Goal: Task Accomplishment & Management: Manage account settings

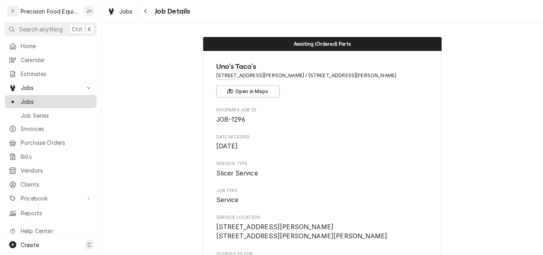
click at [52, 99] on span "Jobs" at bounding box center [57, 101] width 72 height 8
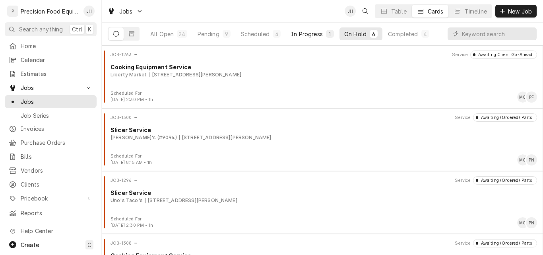
click at [307, 32] on div "In Progress" at bounding box center [307, 34] width 32 height 8
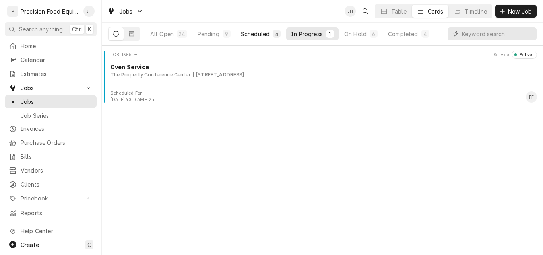
click at [261, 33] on div "Scheduled" at bounding box center [255, 34] width 29 height 8
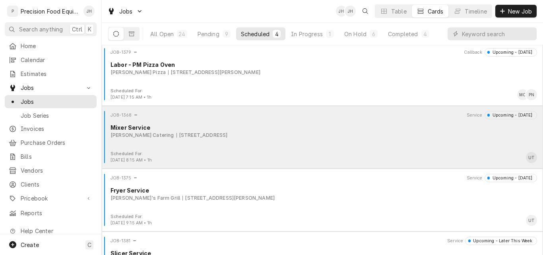
scroll to position [80, 0]
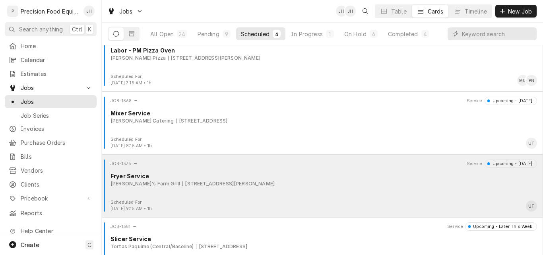
click at [310, 190] on div "JOB-1375 Service Upcoming - Tomorrow Fryer Service Joe's Farm Grill 3000 E. Ray…" at bounding box center [322, 179] width 435 height 40
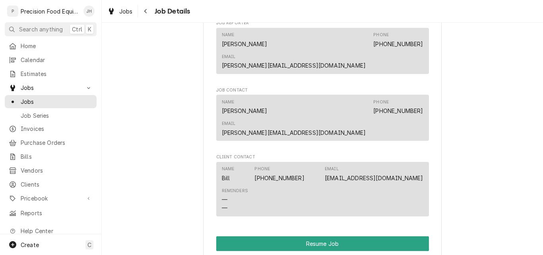
scroll to position [597, 0]
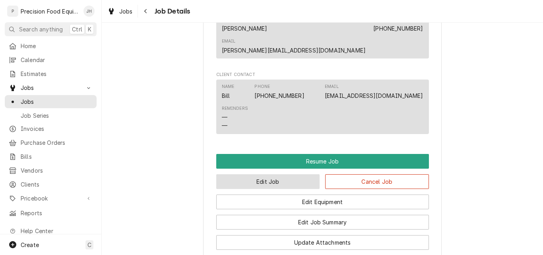
click at [294, 174] on button "Edit Job" at bounding box center [268, 181] width 104 height 15
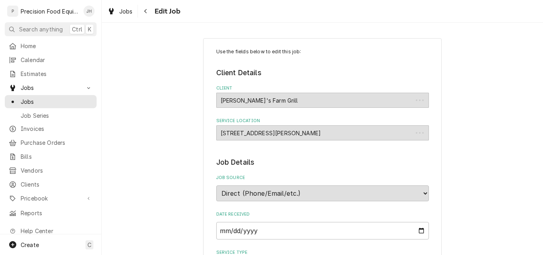
type textarea "x"
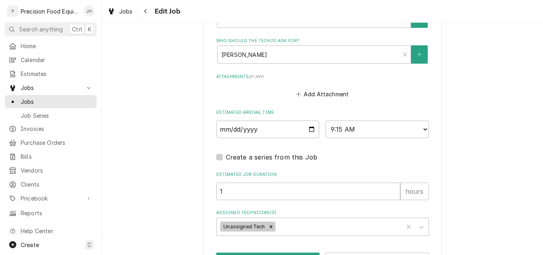
scroll to position [622, 0]
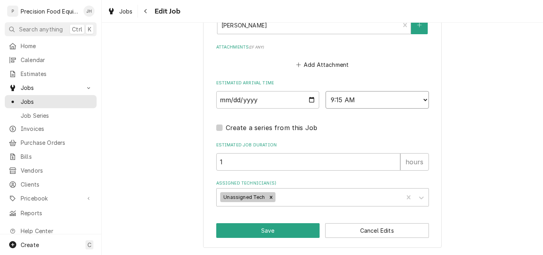
click at [391, 103] on select "AM / PM 6:00 AM 6:15 AM 6:30 AM 6:45 AM 7:00 AM 7:15 AM 7:30 AM 7:45 AM 8:00 AM…" at bounding box center [377, 99] width 103 height 17
select select "07:30:00"
click at [326, 91] on select "AM / PM 6:00 AM 6:15 AM 6:30 AM 6:45 AM 7:00 AM 7:15 AM 7:30 AM 7:45 AM 8:00 AM…" at bounding box center [377, 99] width 103 height 17
click at [268, 196] on icon "Remove Unassigned Tech" at bounding box center [271, 197] width 6 height 6
type textarea "x"
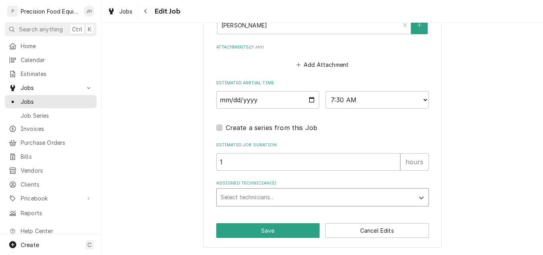
click at [256, 196] on div "Assigned Technician(s)" at bounding box center [316, 197] width 190 height 14
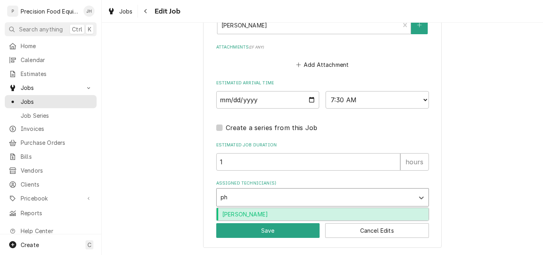
type input "phi"
click at [266, 215] on div "Phil Fry" at bounding box center [323, 214] width 212 height 12
type textarea "x"
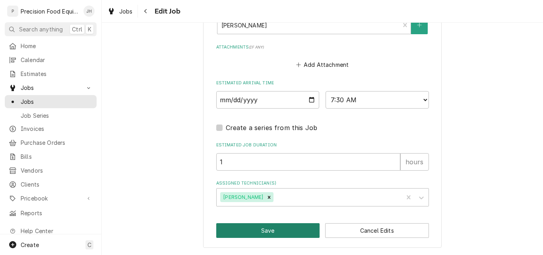
click at [260, 227] on button "Save" at bounding box center [268, 230] width 104 height 15
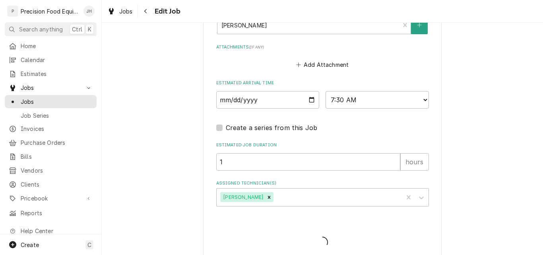
type textarea "x"
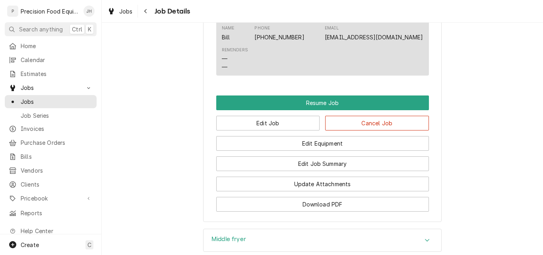
scroll to position [676, 0]
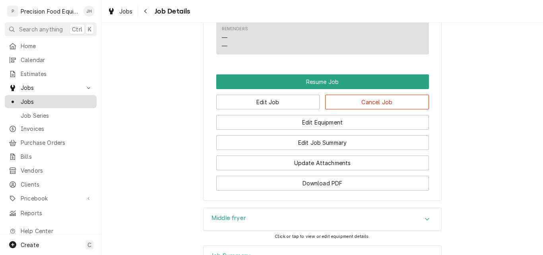
click at [22, 97] on span "Jobs" at bounding box center [57, 101] width 72 height 8
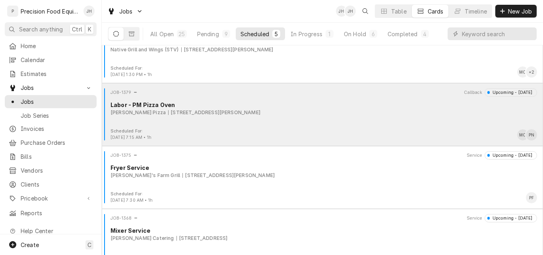
scroll to position [105, 0]
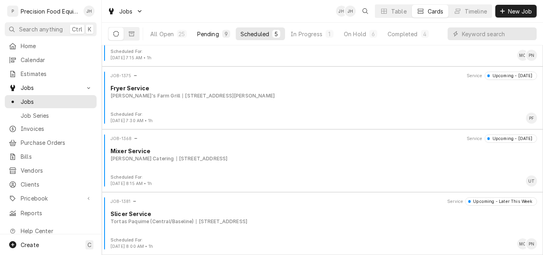
click at [215, 33] on div "Pending" at bounding box center [208, 34] width 22 height 8
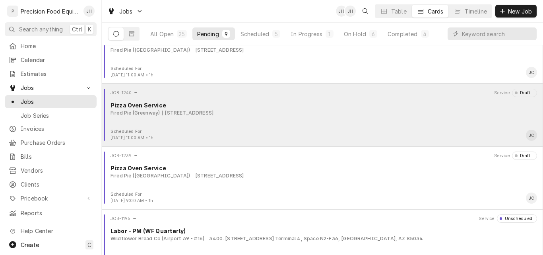
scroll to position [356, 0]
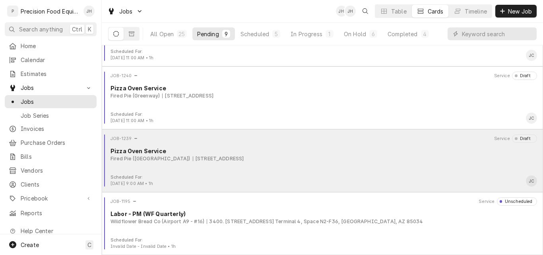
click at [319, 158] on div "Fired Pie (Fashion Square) 7014 East Camelback, Scottsdale, AZ 85251" at bounding box center [324, 158] width 427 height 7
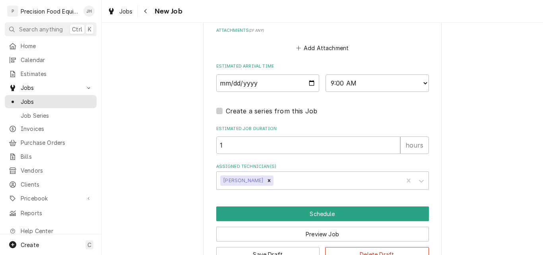
scroll to position [636, 0]
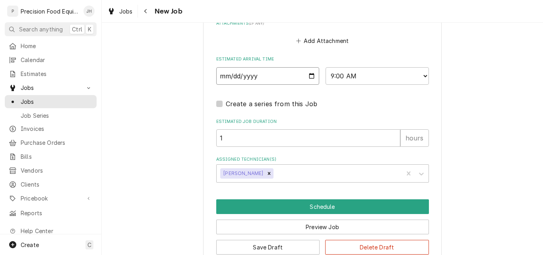
click at [310, 74] on input "[DATE]" at bounding box center [267, 75] width 103 height 17
type textarea "x"
type input "2025-08-21"
type textarea "x"
click at [379, 79] on select "AM / PM 6:00 AM 6:15 AM 6:30 AM 6:45 AM 7:00 AM 7:15 AM 7:30 AM 7:45 AM 8:00 AM…" at bounding box center [377, 75] width 103 height 17
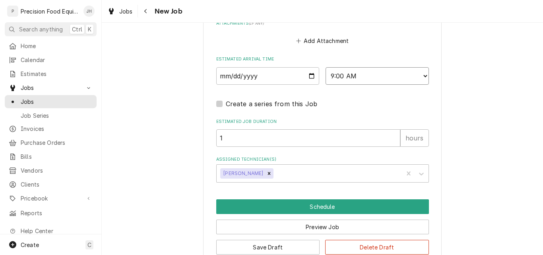
select select "08:00:00"
click at [326, 67] on select "AM / PM 6:00 AM 6:15 AM 6:30 AM 6:45 AM 7:00 AM 7:15 AM 7:30 AM 7:45 AM 8:00 AM…" at bounding box center [377, 75] width 103 height 17
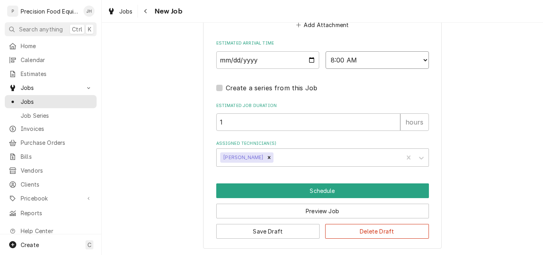
scroll to position [653, 0]
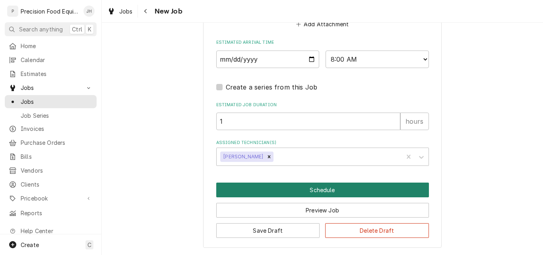
click at [315, 188] on button "Schedule" at bounding box center [322, 190] width 213 height 15
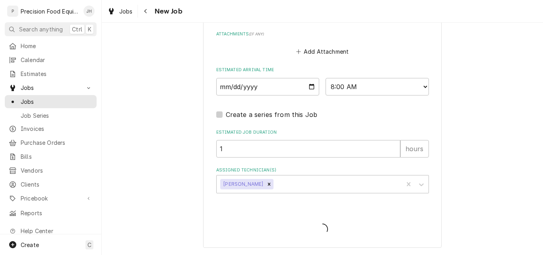
scroll to position [626, 0]
type textarea "x"
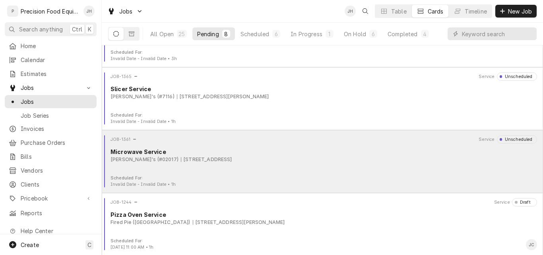
scroll to position [40, 0]
click at [300, 171] on div "JOB-1361 Service Unscheduled Microwave Service Wendy's (#02017) [STREET_ADDRESS]" at bounding box center [322, 156] width 435 height 40
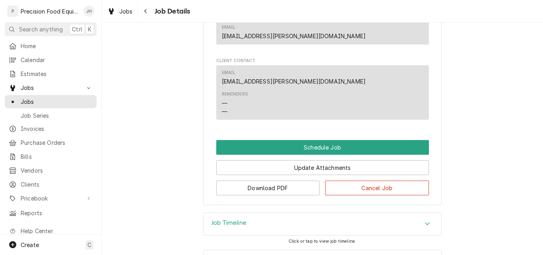
scroll to position [391, 0]
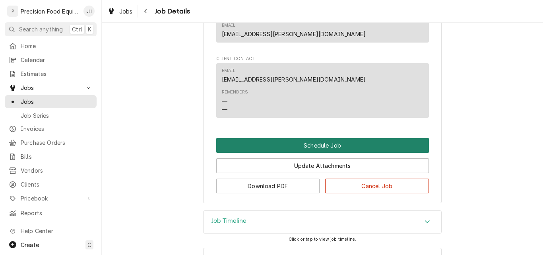
click at [317, 153] on button "Schedule Job" at bounding box center [322, 145] width 213 height 15
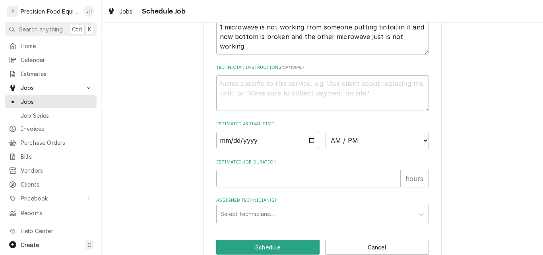
scroll to position [199, 0]
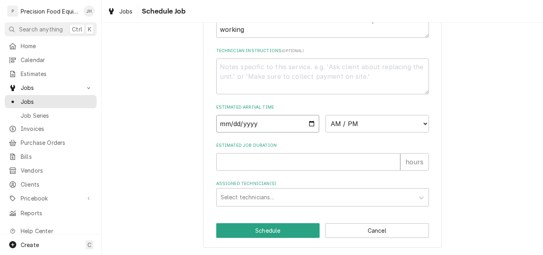
click at [309, 130] on input "Date" at bounding box center [267, 123] width 103 height 17
type input "2025-08-21"
type textarea "x"
click at [365, 126] on select "AM / PM 6:00 AM 6:15 AM 6:30 AM 6:45 AM 7:00 AM 7:15 AM 7:30 AM 7:45 AM 8:00 AM…" at bounding box center [377, 123] width 103 height 17
select select "08:00:00"
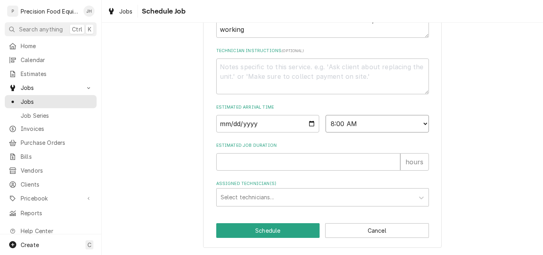
click at [326, 119] on select "AM / PM 6:00 AM 6:15 AM 6:30 AM 6:45 AM 7:00 AM 7:15 AM 7:30 AM 7:45 AM 8:00 AM…" at bounding box center [377, 123] width 103 height 17
click at [245, 170] on input "Estimated Job Duration" at bounding box center [308, 161] width 184 height 17
type textarea "x"
type input "1"
type textarea "x"
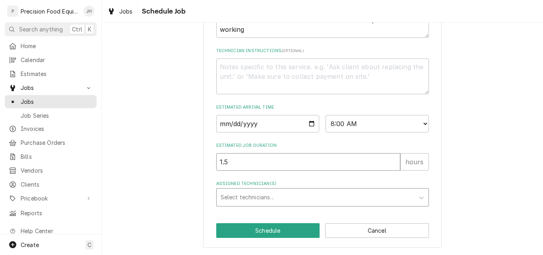
type input "1.5"
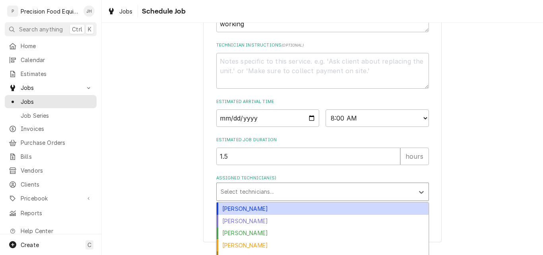
click at [241, 199] on div "Assigned Technician(s)" at bounding box center [316, 192] width 190 height 14
click at [245, 215] on div "Anthony Ellinger" at bounding box center [323, 208] width 212 height 12
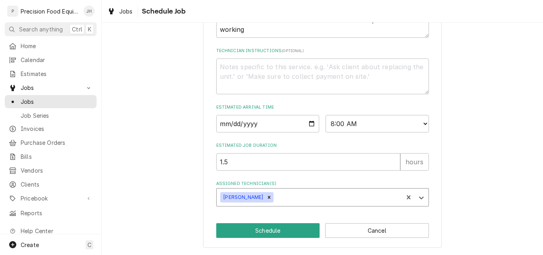
scroll to position [203, 0]
click at [277, 232] on button "Schedule" at bounding box center [268, 230] width 104 height 15
type textarea "x"
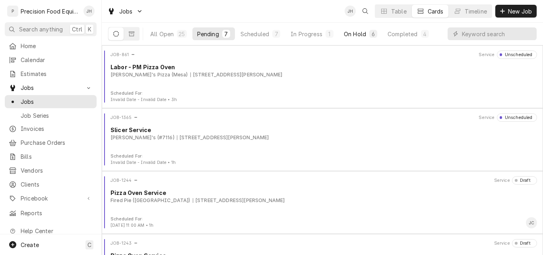
click at [359, 34] on div "On Hold" at bounding box center [355, 34] width 22 height 8
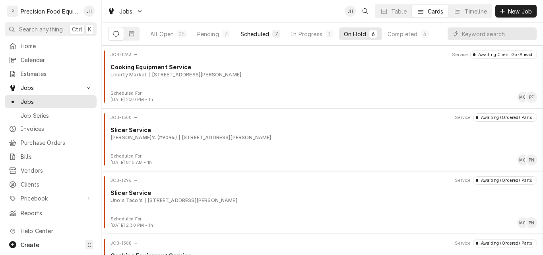
click at [257, 35] on div "Scheduled" at bounding box center [255, 34] width 29 height 8
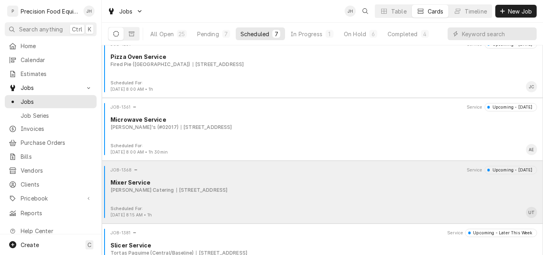
scroll to position [230, 0]
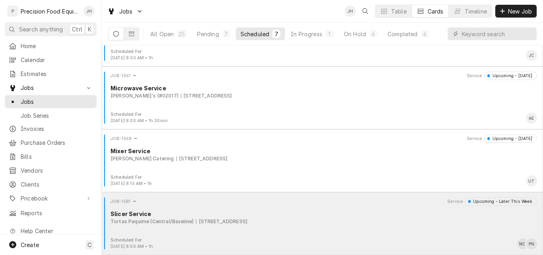
click at [344, 219] on div "Tortas Paquime (Central/Baseline) 7227 S. Central Ave., Phoenix, AZ 85042" at bounding box center [324, 221] width 427 height 7
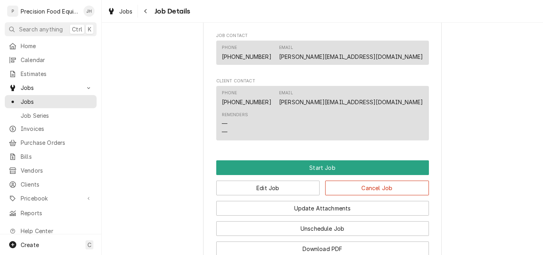
scroll to position [517, 0]
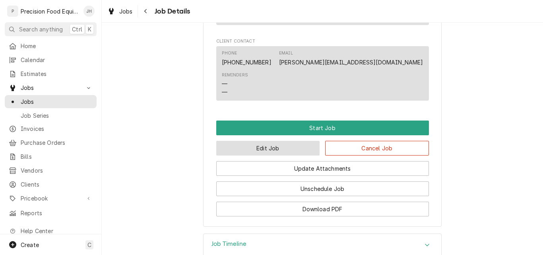
click at [276, 148] on button "Edit Job" at bounding box center [268, 148] width 104 height 15
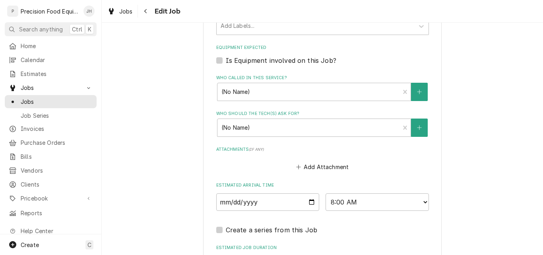
scroll to position [557, 0]
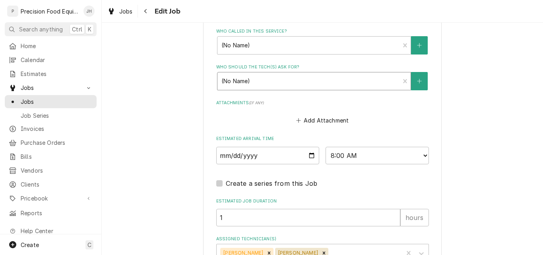
click at [314, 82] on div "Who should the tech(s) ask for?" at bounding box center [309, 81] width 175 height 14
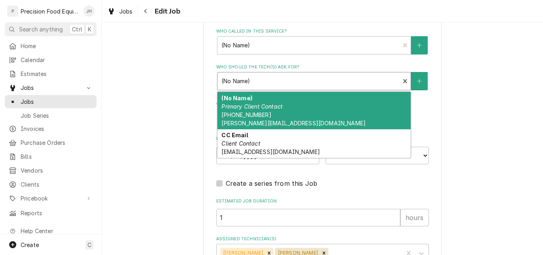
click at [286, 107] on div "(No Name) Primary Client Contact (602) 314-4722 diana@tortaspaquime.com" at bounding box center [314, 110] width 193 height 37
type textarea "x"
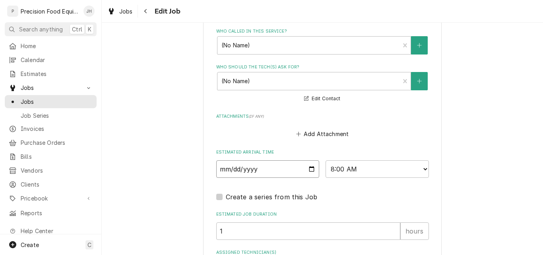
click at [308, 170] on input "2025-08-22" at bounding box center [267, 168] width 103 height 17
type input "2025-08-21"
type textarea "x"
click at [367, 171] on select "AM / PM 6:00 AM 6:15 AM 6:30 AM 6:45 AM 7:00 AM 7:15 AM 7:30 AM 7:45 AM 8:00 AM…" at bounding box center [377, 168] width 103 height 17
select select "10:00:00"
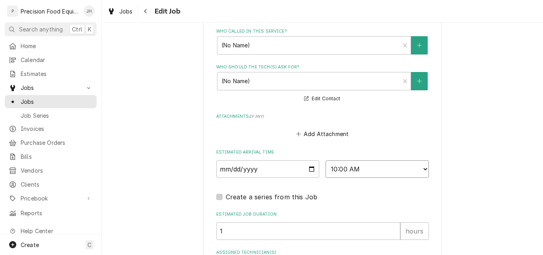
click at [326, 160] on select "AM / PM 6:00 AM 6:15 AM 6:30 AM 6:45 AM 7:00 AM 7:15 AM 7:30 AM 7:45 AM 8:00 AM…" at bounding box center [377, 168] width 103 height 17
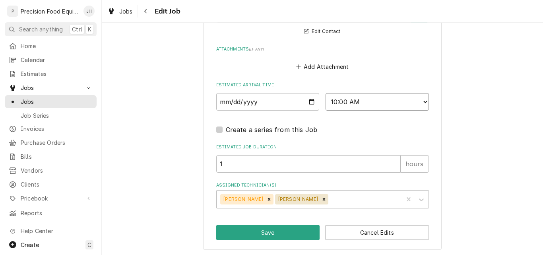
scroll to position [626, 0]
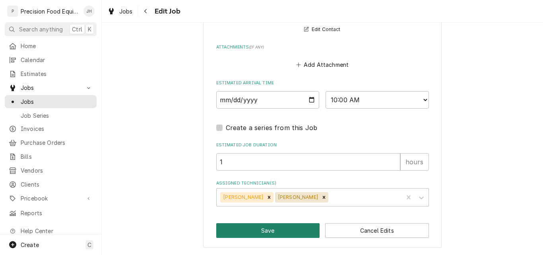
click at [263, 229] on button "Save" at bounding box center [268, 230] width 104 height 15
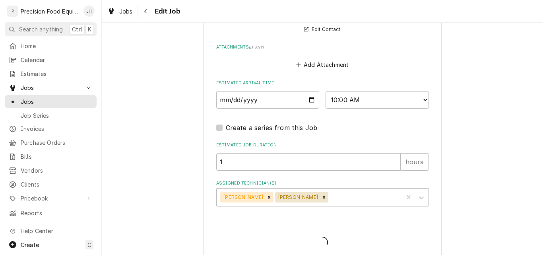
type textarea "x"
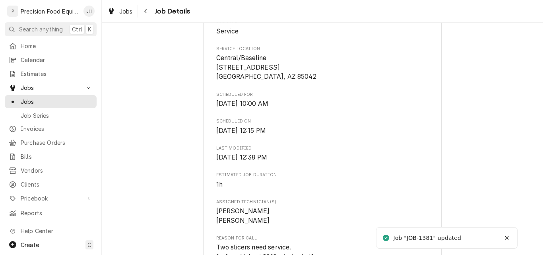
scroll to position [199, 0]
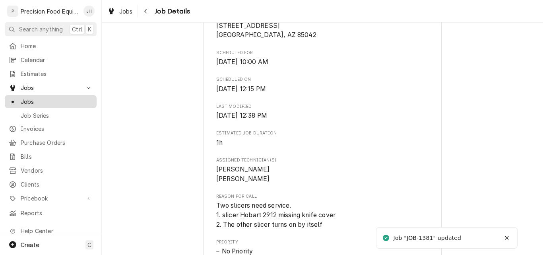
click at [60, 97] on span "Jobs" at bounding box center [57, 101] width 72 height 8
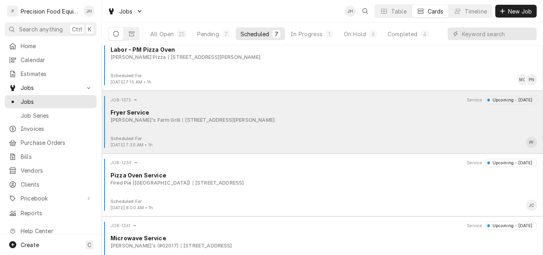
scroll to position [199, 0]
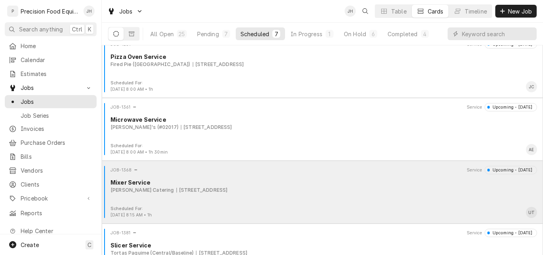
click at [341, 202] on div "JOB-1368 Service Upcoming - [DATE] Mixer Service [PERSON_NAME] Catering [STREET…" at bounding box center [322, 186] width 435 height 40
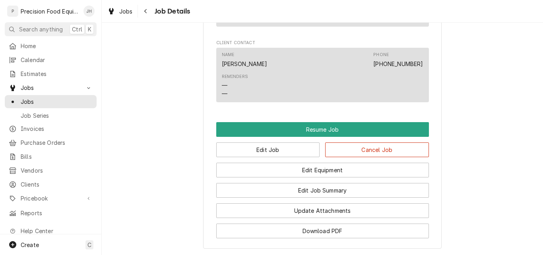
scroll to position [716, 0]
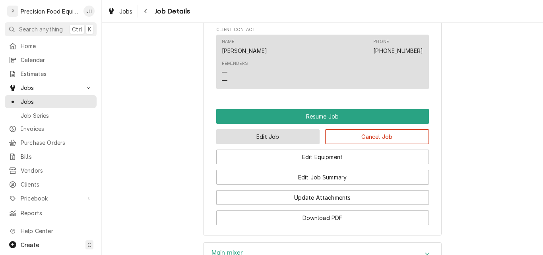
click at [269, 144] on button "Edit Job" at bounding box center [268, 136] width 104 height 15
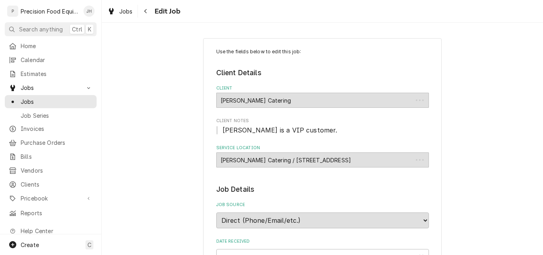
type textarea "x"
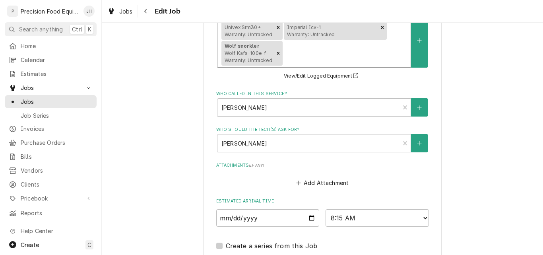
scroll to position [636, 0]
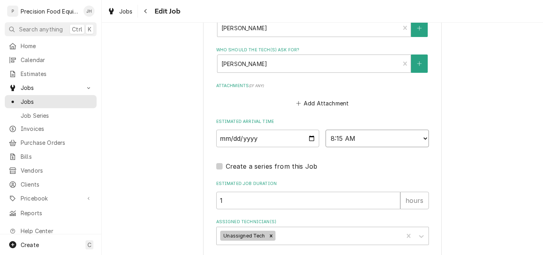
click at [422, 140] on select "AM / PM 6:00 AM 6:15 AM 6:30 AM 6:45 AM 7:00 AM 7:15 AM 7:30 AM 7:45 AM 8:00 AM…" at bounding box center [377, 138] width 103 height 17
select select "12:00:00"
click at [326, 130] on select "AM / PM 6:00 AM 6:15 AM 6:30 AM 6:45 AM 7:00 AM 7:15 AM 7:30 AM 7:45 AM 8:00 AM…" at bounding box center [377, 138] width 103 height 17
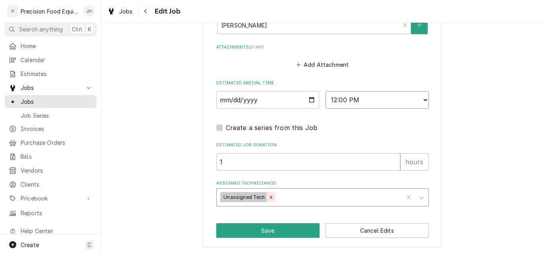
click at [268, 195] on icon "Remove Unassigned Tech" at bounding box center [271, 197] width 6 height 6
click at [261, 196] on div "Assigned Technician(s)" at bounding box center [316, 197] width 190 height 14
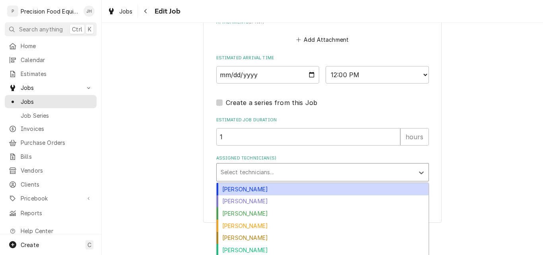
scroll to position [713, 0]
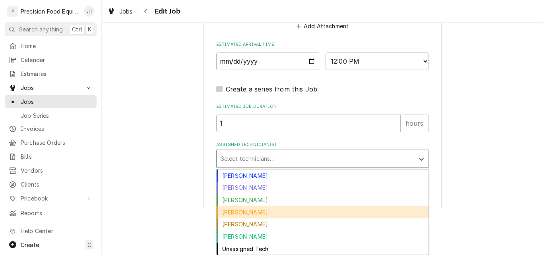
click at [272, 213] on div "Mike Caster" at bounding box center [323, 212] width 212 height 12
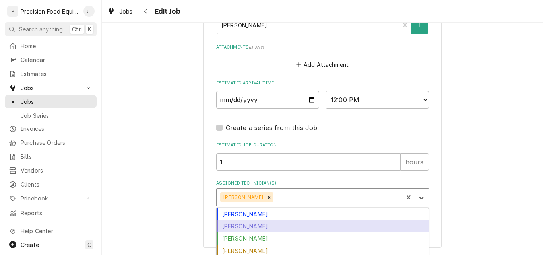
click at [280, 197] on div "option Mike Caster, selected. 6 results available. Use Up and Down to choose op…" at bounding box center [322, 197] width 213 height 18
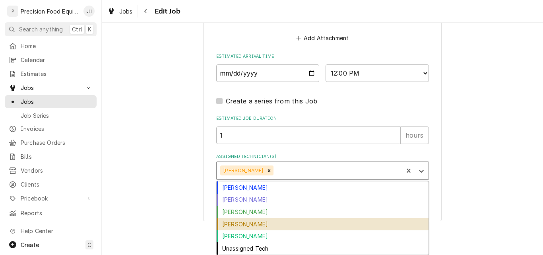
click at [253, 222] on div "Pete Nielson" at bounding box center [323, 224] width 212 height 12
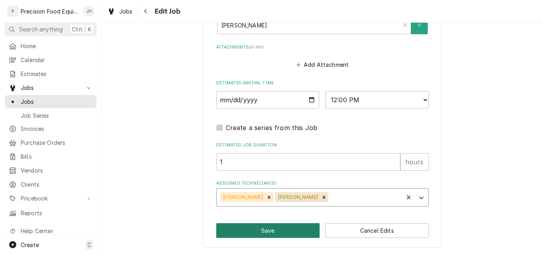
click at [277, 231] on button "Save" at bounding box center [268, 230] width 104 height 15
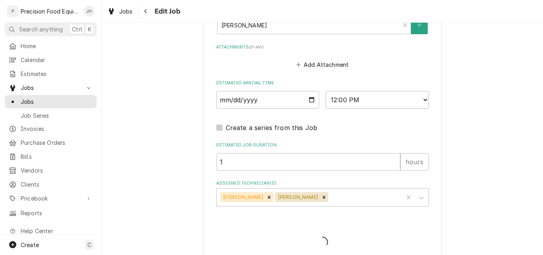
type textarea "x"
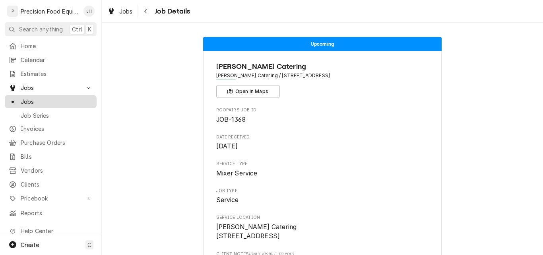
click at [31, 99] on span "Jobs" at bounding box center [57, 101] width 72 height 8
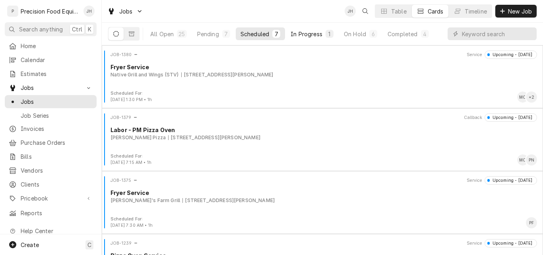
click at [304, 35] on div "In Progress" at bounding box center [307, 34] width 32 height 8
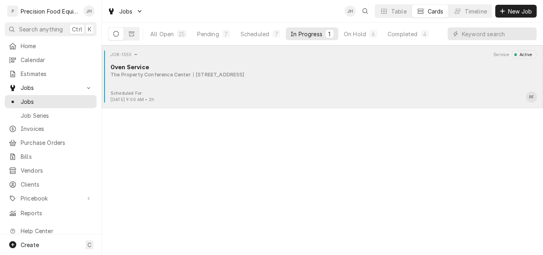
click at [328, 86] on div "JOB-1355 Service Active Oven Service The Property Conference Center [STREET_ADD…" at bounding box center [322, 71] width 435 height 40
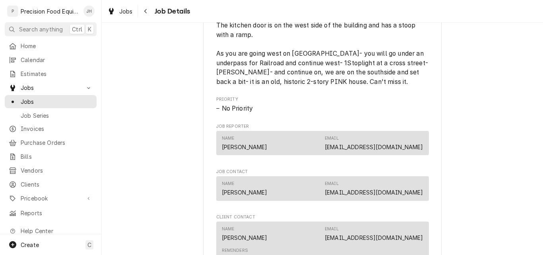
scroll to position [636, 0]
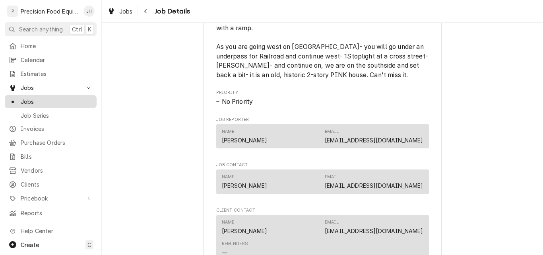
click at [43, 97] on span "Jobs" at bounding box center [57, 101] width 72 height 8
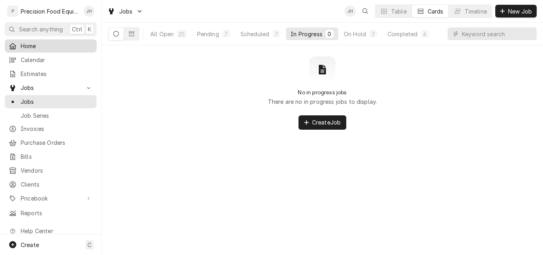
click at [31, 46] on span "Home" at bounding box center [57, 46] width 72 height 8
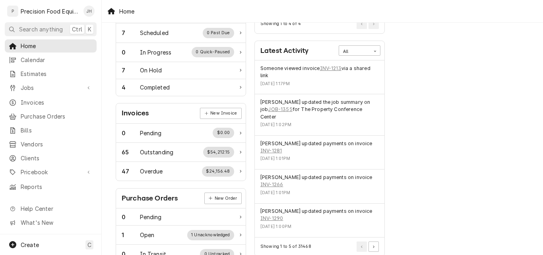
scroll to position [142, 0]
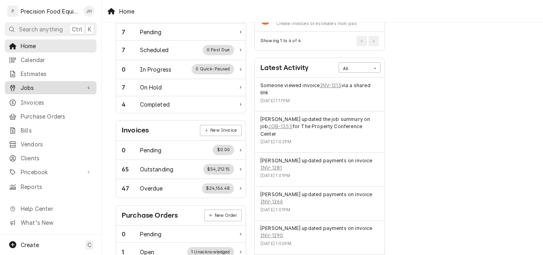
click at [27, 87] on span "Jobs" at bounding box center [51, 88] width 60 height 8
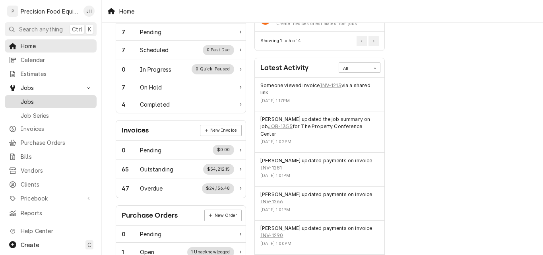
click at [40, 101] on span "Jobs" at bounding box center [57, 101] width 72 height 8
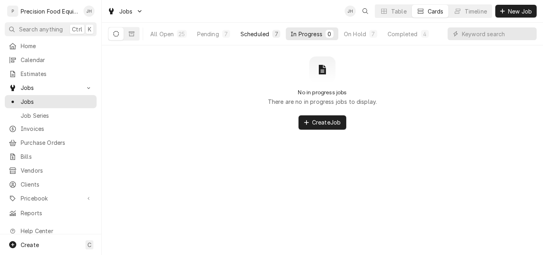
click at [252, 32] on div "Scheduled" at bounding box center [255, 34] width 29 height 8
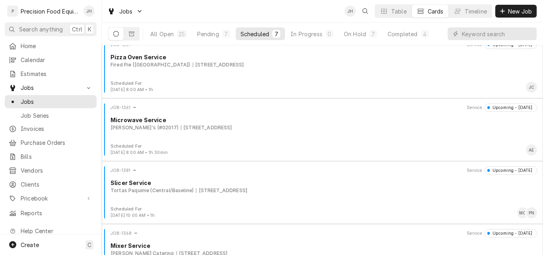
scroll to position [199, 0]
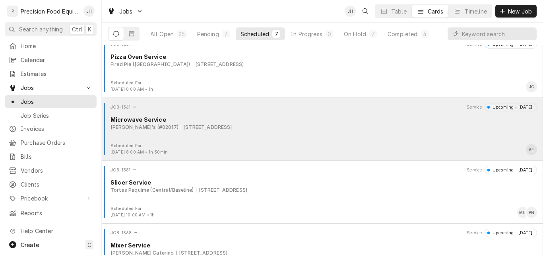
click at [316, 136] on div "JOB-1361 Service Upcoming - Tomorrow Microwave Service Wendy's (#02017) 2226 W …" at bounding box center [322, 123] width 435 height 40
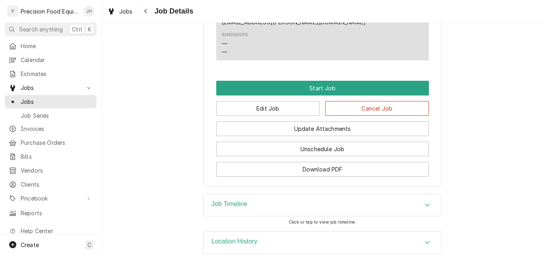
scroll to position [552, 0]
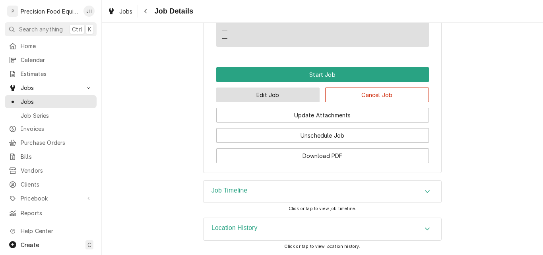
click at [264, 93] on button "Edit Job" at bounding box center [268, 94] width 104 height 15
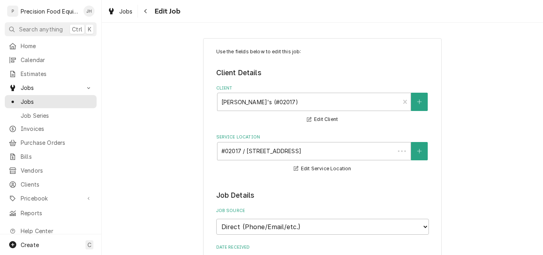
type textarea "x"
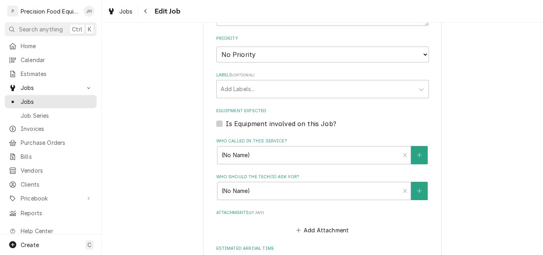
scroll to position [517, 0]
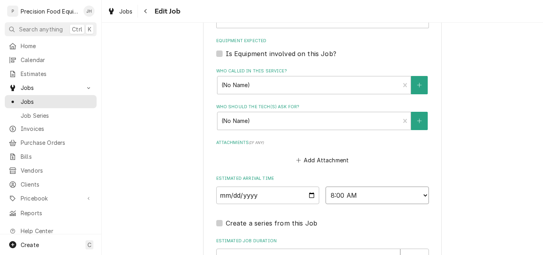
click at [389, 197] on select "AM / PM 6:00 AM 6:15 AM 6:30 AM 6:45 AM 7:00 AM 7:15 AM 7:30 AM 7:45 AM 8:00 AM…" at bounding box center [377, 195] width 103 height 17
select select "13:00:00"
click at [326, 187] on select "AM / PM 6:00 AM 6:15 AM 6:30 AM 6:45 AM 7:00 AM 7:15 AM 7:30 AM 7:45 AM 8:00 AM…" at bounding box center [377, 195] width 103 height 17
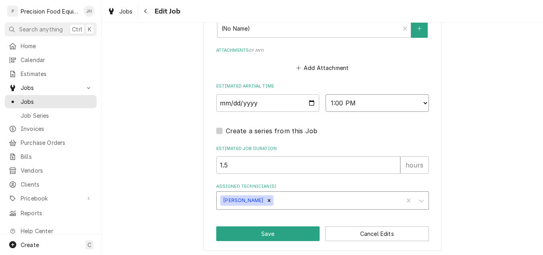
scroll to position [612, 0]
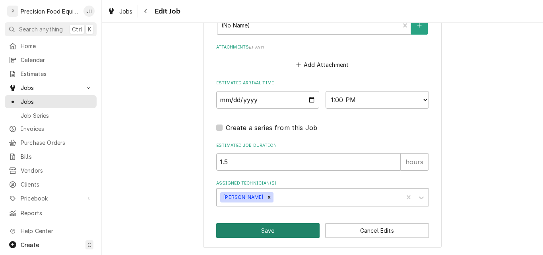
click at [255, 230] on button "Save" at bounding box center [268, 230] width 104 height 15
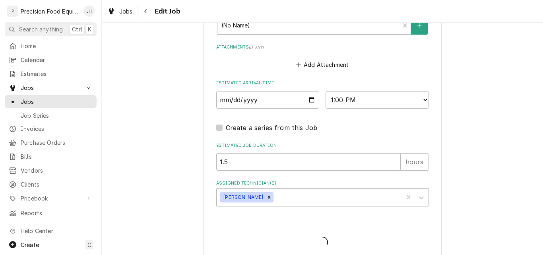
type textarea "x"
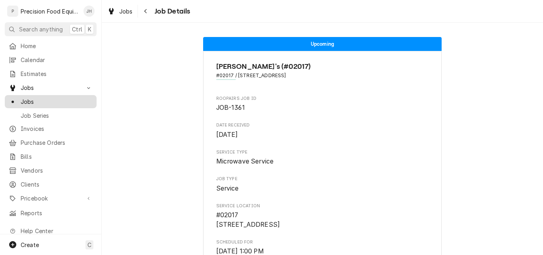
click at [28, 99] on span "Jobs" at bounding box center [57, 101] width 72 height 8
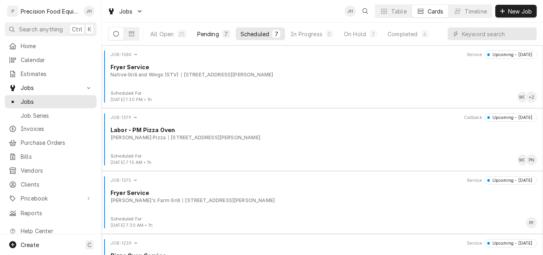
click at [208, 38] on button "Pending 7" at bounding box center [213, 33] width 43 height 13
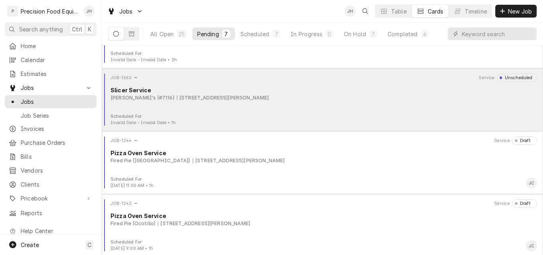
scroll to position [80, 0]
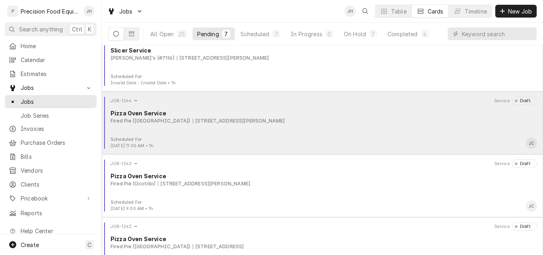
click at [351, 125] on div "JOB-1244 Service Draft Pizza Oven Service Fired Pie (Riverview) 1003 N. Dobson …" at bounding box center [322, 117] width 435 height 40
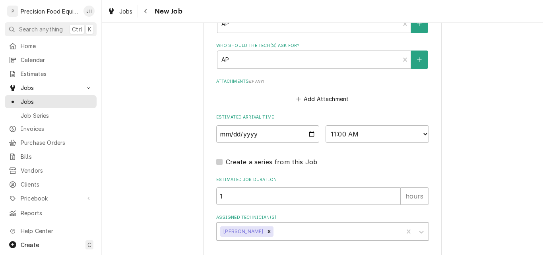
scroll to position [597, 0]
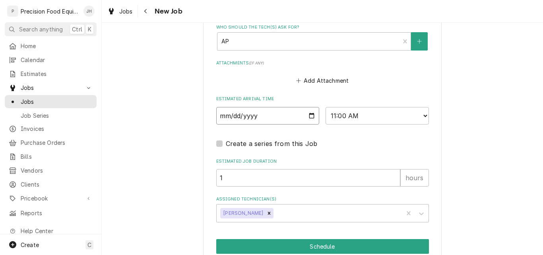
click at [309, 116] on input "[DATE]" at bounding box center [267, 115] width 103 height 17
type textarea "x"
type input "[DATE]"
type textarea "x"
type input "[DATE]"
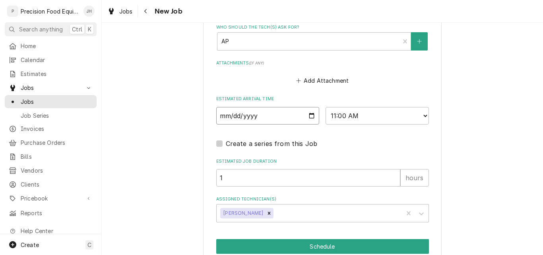
type textarea "x"
type input "[DATE]"
type textarea "x"
click at [308, 117] on input "[DATE]" at bounding box center [267, 115] width 103 height 17
type input "2025-08-21"
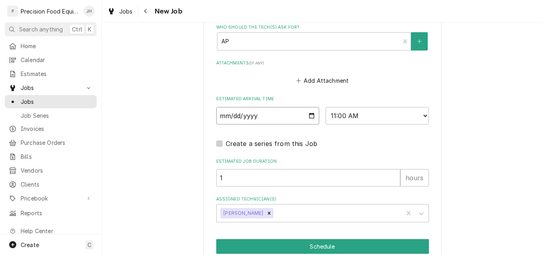
type textarea "x"
click at [382, 115] on select "AM / PM 6:00 AM 6:15 AM 6:30 AM 6:45 AM 7:00 AM 7:15 AM 7:30 AM 7:45 AM 8:00 AM…" at bounding box center [377, 115] width 103 height 17
select select "09:00:00"
click at [326, 107] on select "AM / PM 6:00 AM 6:15 AM 6:30 AM 6:45 AM 7:00 AM 7:15 AM 7:30 AM 7:45 AM 8:00 AM…" at bounding box center [377, 115] width 103 height 17
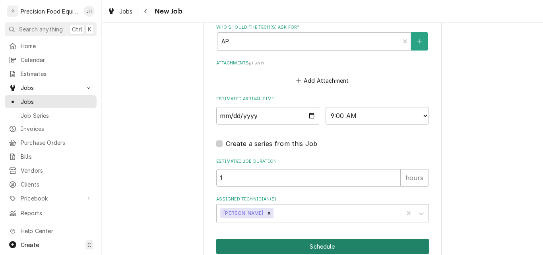
click at [308, 242] on button "Schedule" at bounding box center [322, 246] width 213 height 15
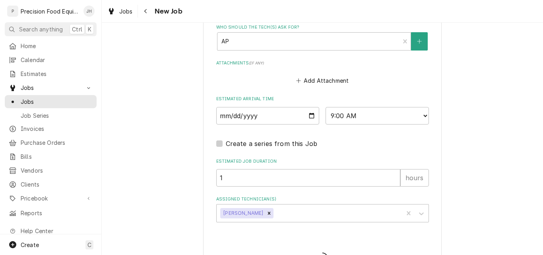
type textarea "x"
